Goal: Transaction & Acquisition: Book appointment/travel/reservation

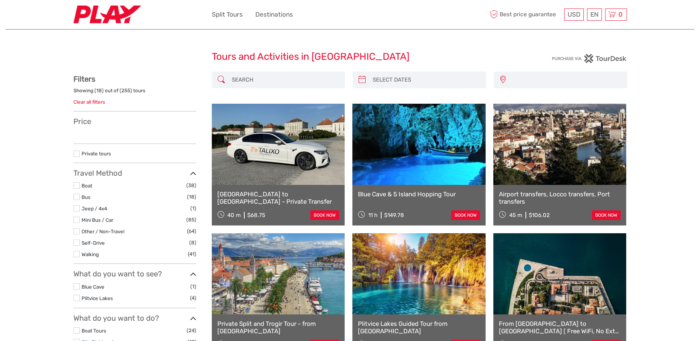
select select
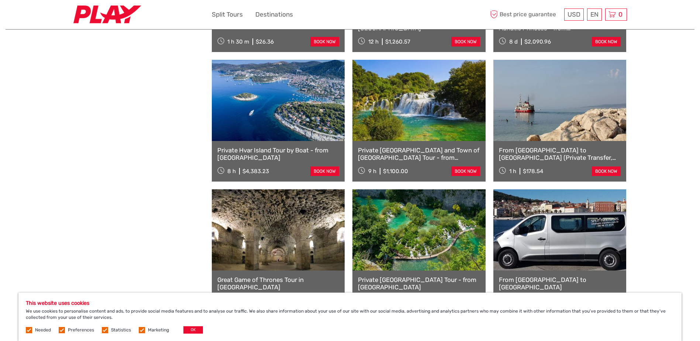
scroll to position [590, 0]
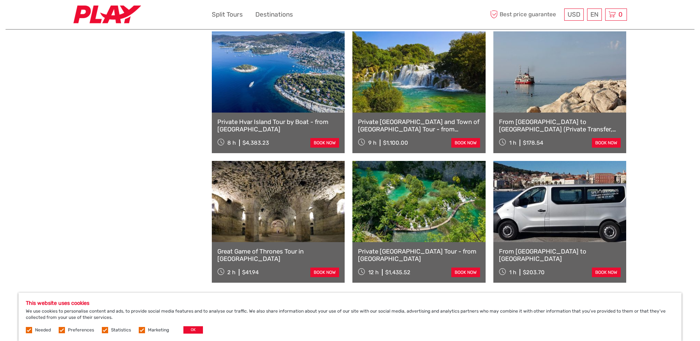
click at [425, 251] on link "Private [GEOGRAPHIC_DATA] Tour - from [GEOGRAPHIC_DATA]" at bounding box center [419, 255] width 122 height 15
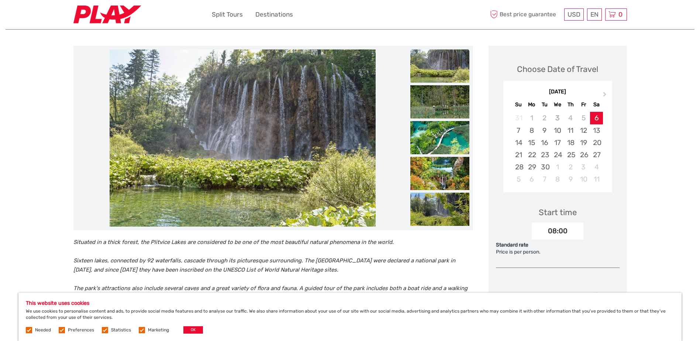
scroll to position [74, 0]
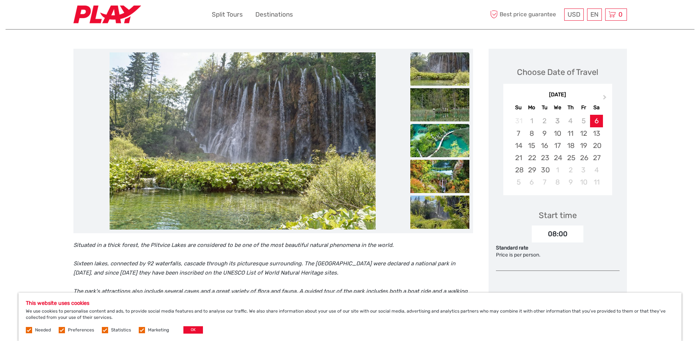
click at [446, 137] on img at bounding box center [439, 140] width 59 height 33
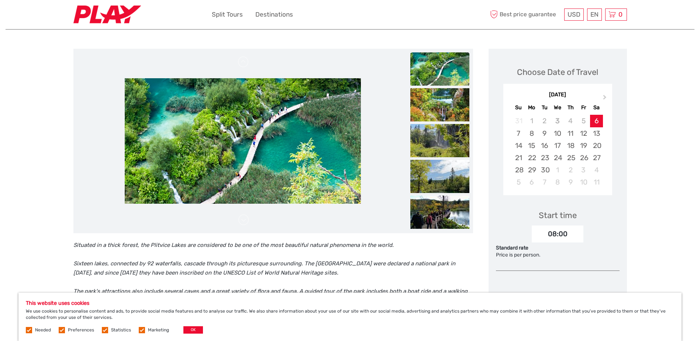
click at [444, 206] on img at bounding box center [439, 212] width 59 height 33
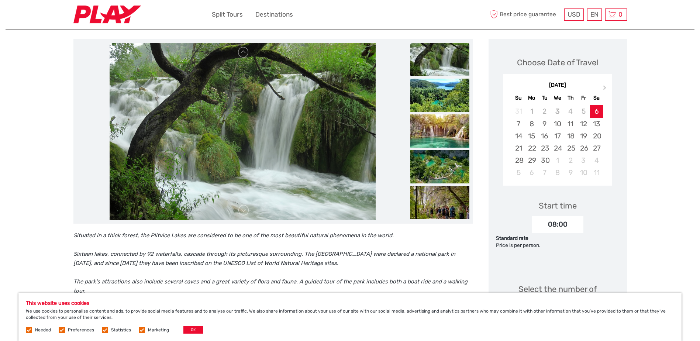
scroll to position [0, 0]
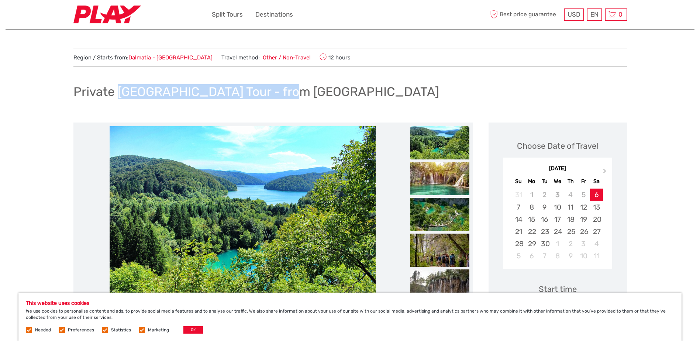
drag, startPoint x: 120, startPoint y: 93, endPoint x: 275, endPoint y: 96, distance: 155.7
click at [275, 96] on h1 "Private [GEOGRAPHIC_DATA] Tour - from [GEOGRAPHIC_DATA]" at bounding box center [256, 91] width 366 height 15
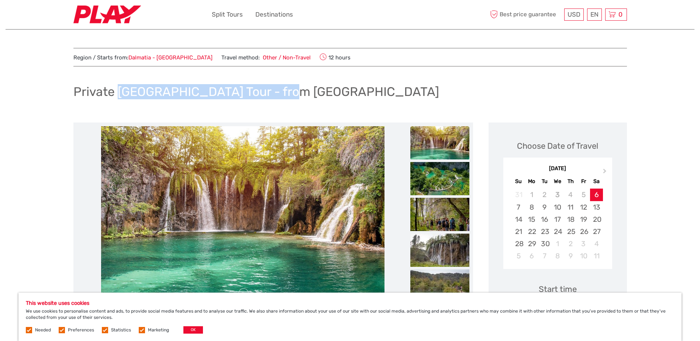
copy h1 "[GEOGRAPHIC_DATA]"
